Goal: Find contact information: Find contact information

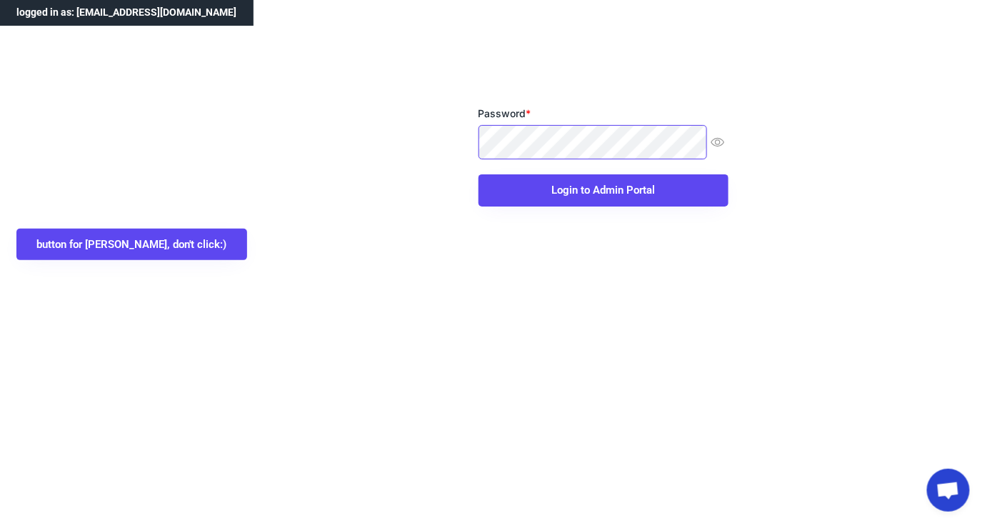
scroll to position [9, 0]
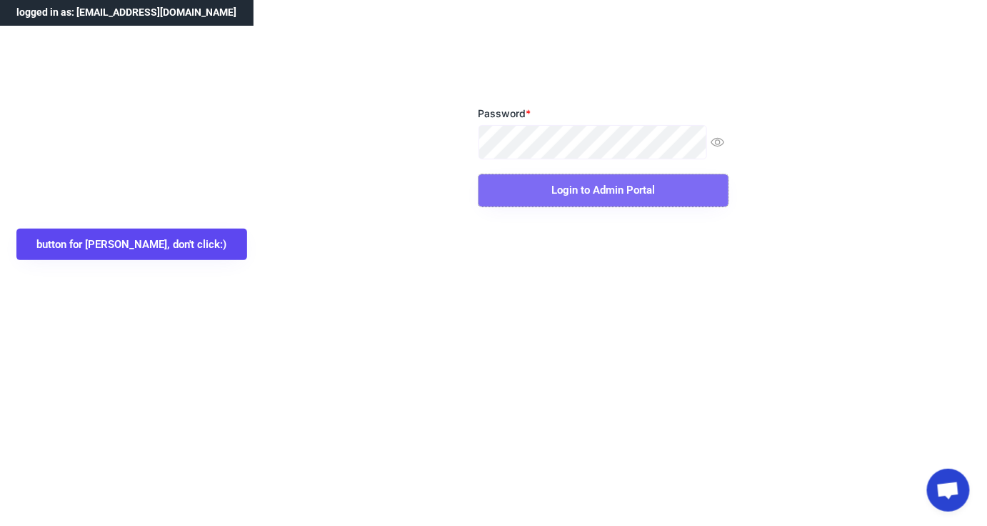
click at [553, 191] on button "Login to Admin Portal" at bounding box center [604, 190] width 250 height 32
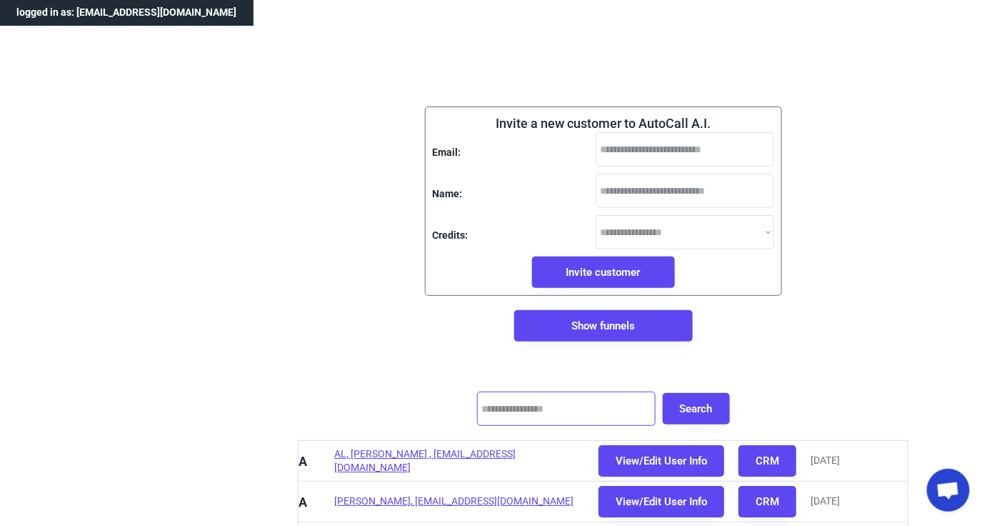
click at [544, 404] on input "input" at bounding box center [566, 408] width 179 height 34
type input "****"
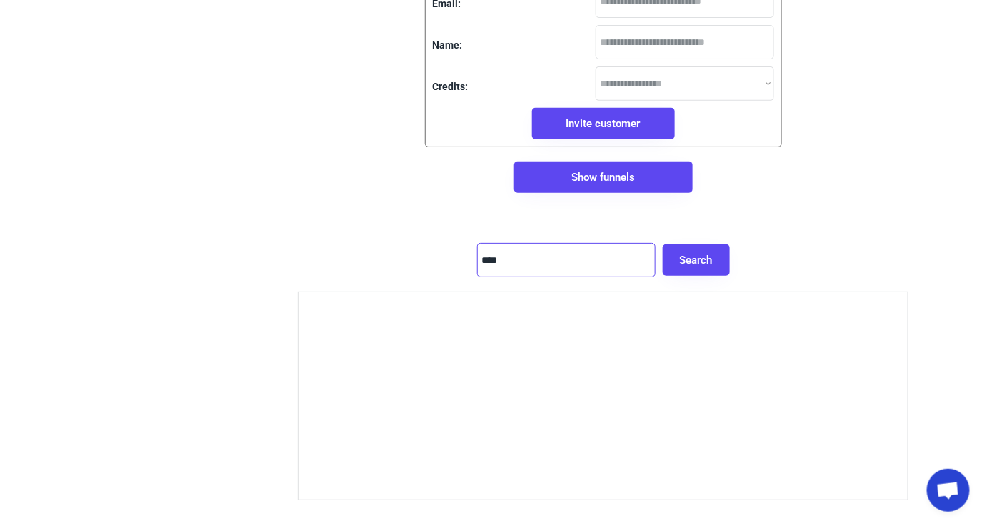
scroll to position [259, 0]
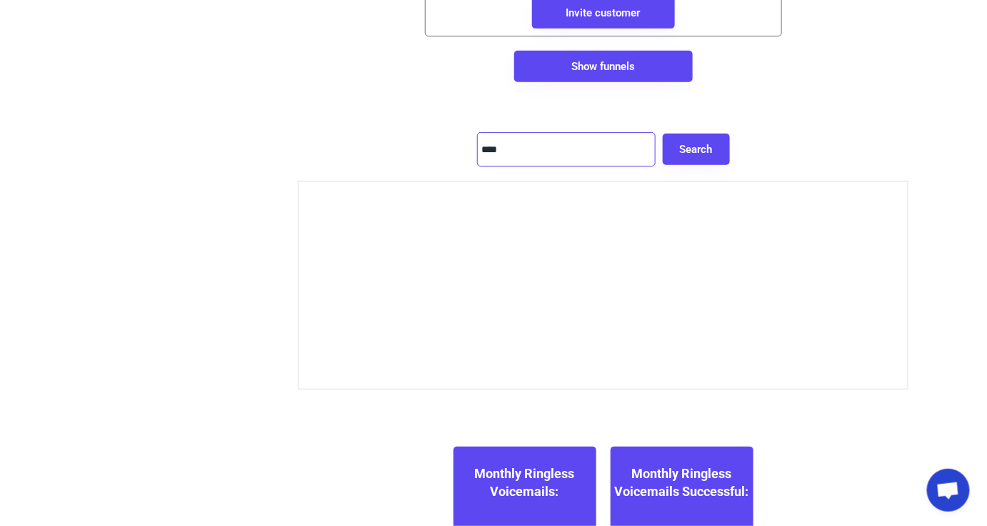
click at [532, 154] on input "input" at bounding box center [566, 149] width 179 height 34
paste input "input"
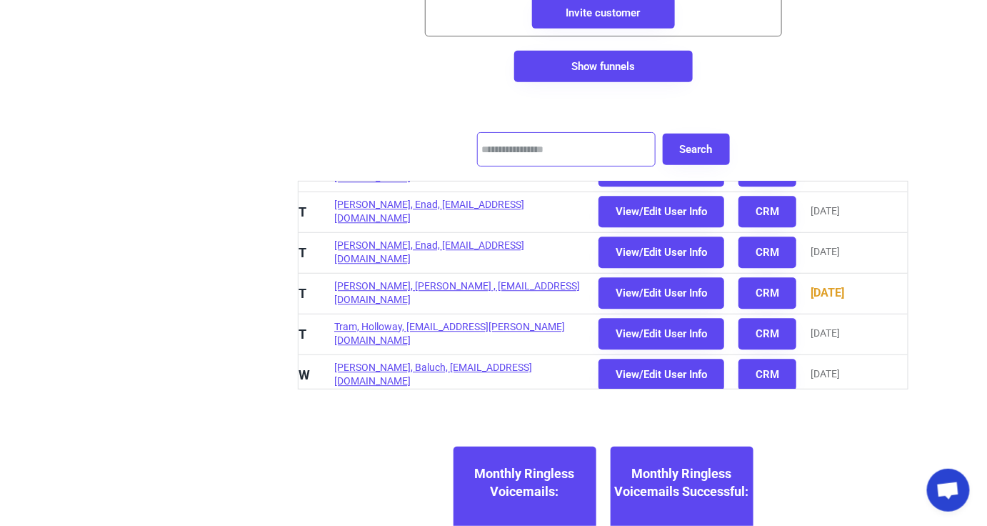
scroll to position [1097, 0]
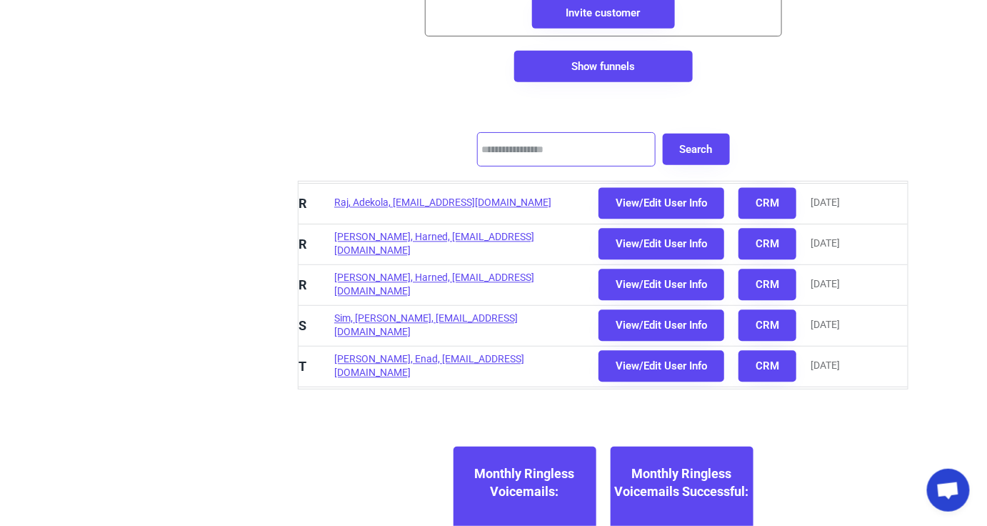
click at [444, 276] on div "[PERSON_NAME], Harned, [EMAIL_ADDRESS][DOMAIN_NAME]" at bounding box center [459, 285] width 250 height 28
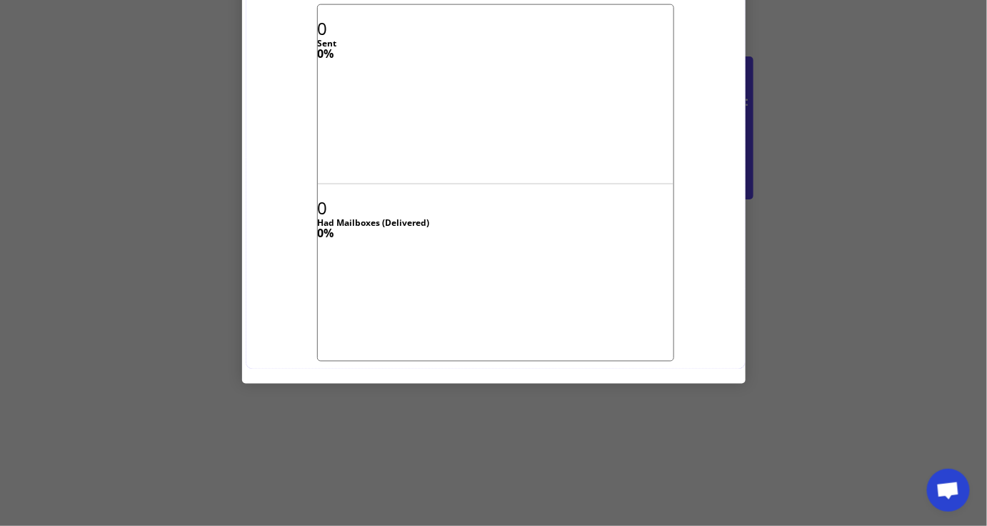
scroll to position [324, 0]
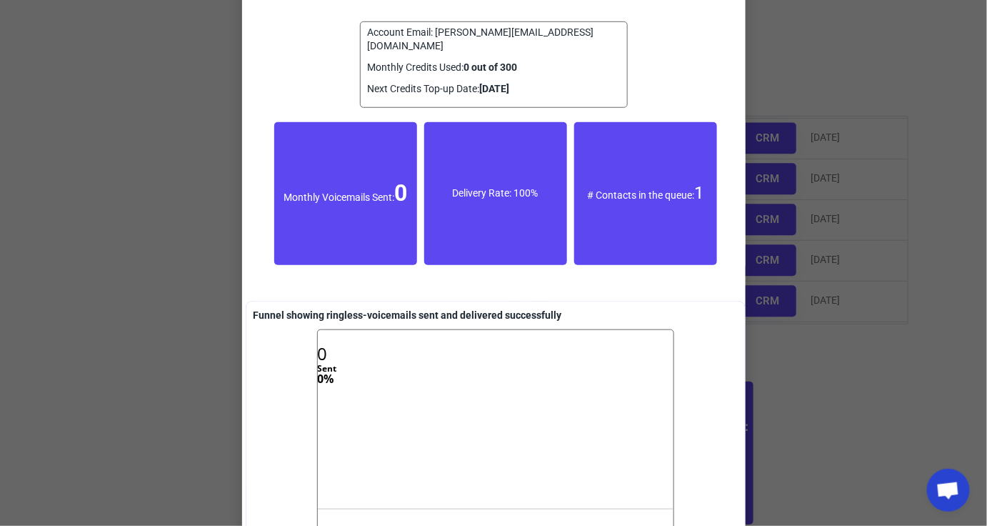
click at [498, 34] on div "Account Email: [PERSON_NAME][EMAIL_ADDRESS][DOMAIN_NAME]" at bounding box center [494, 40] width 252 height 28
copy div "Account Email: [PERSON_NAME][EMAIL_ADDRESS][DOMAIN_NAME]"
click at [490, 34] on div "Account Email: [PERSON_NAME][EMAIL_ADDRESS][DOMAIN_NAME]" at bounding box center [494, 40] width 252 height 28
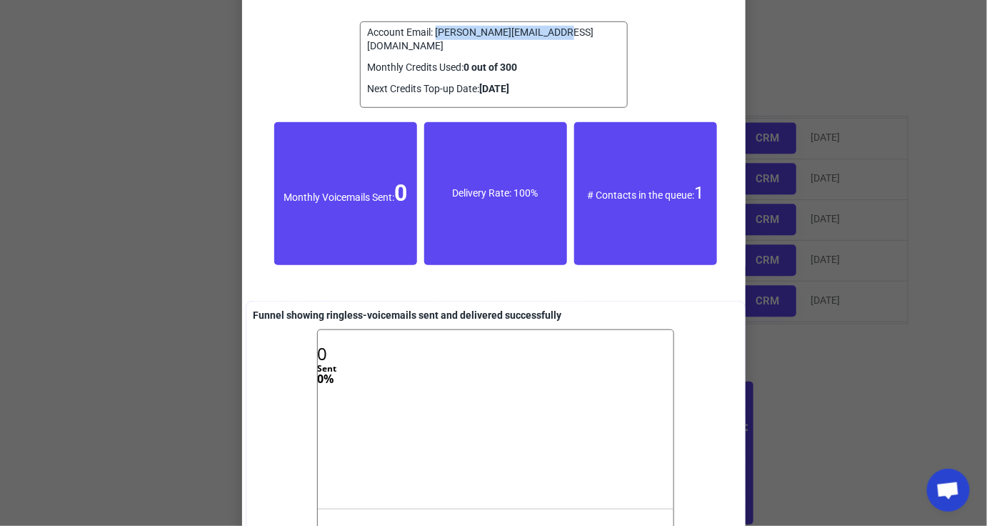
drag, startPoint x: 437, startPoint y: 29, endPoint x: 574, endPoint y: 24, distance: 137.3
click at [574, 24] on div "Account Email: [PERSON_NAME][EMAIL_ADDRESS][DOMAIN_NAME] Monthly Credits Used: …" at bounding box center [494, 64] width 268 height 86
copy div "[PERSON_NAME][EMAIL_ADDRESS][DOMAIN_NAME]"
